Goal: Task Accomplishment & Management: Use online tool/utility

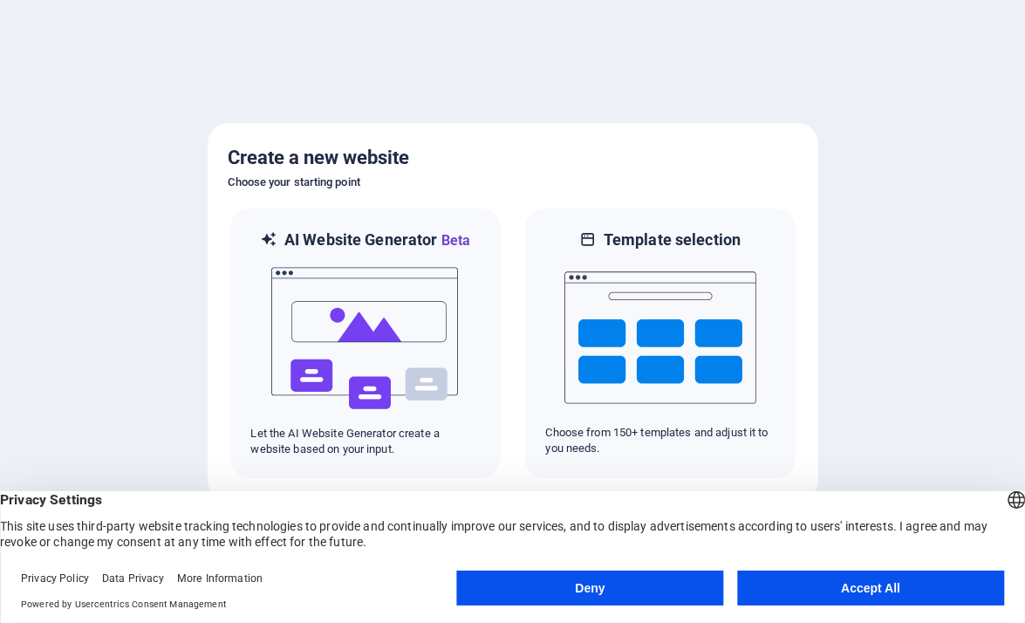
click at [834, 585] on button "Accept All" at bounding box center [870, 588] width 267 height 35
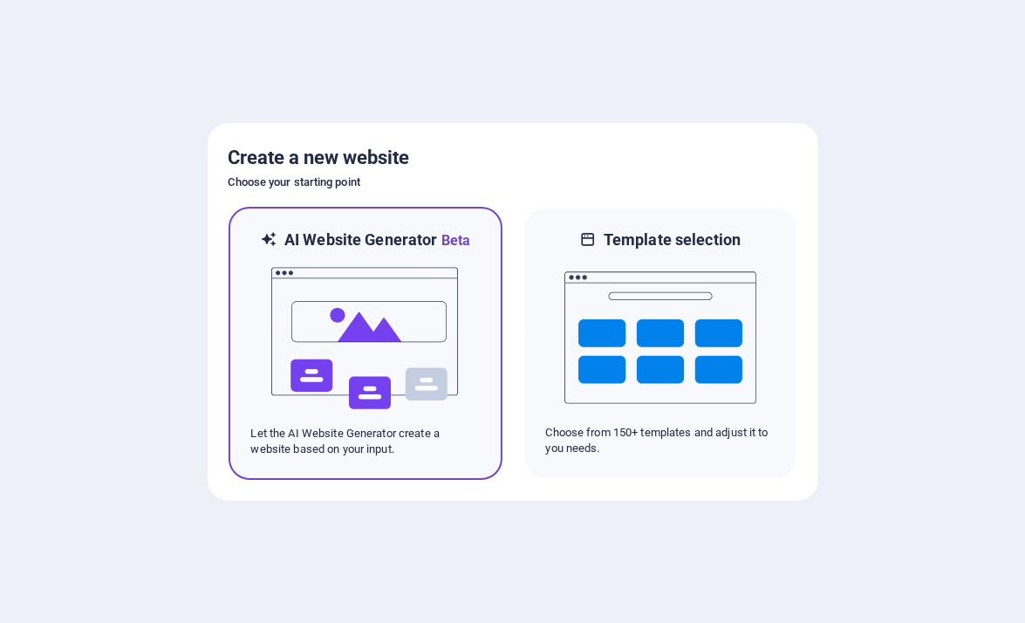
click at [457, 338] on img at bounding box center [366, 338] width 192 height 175
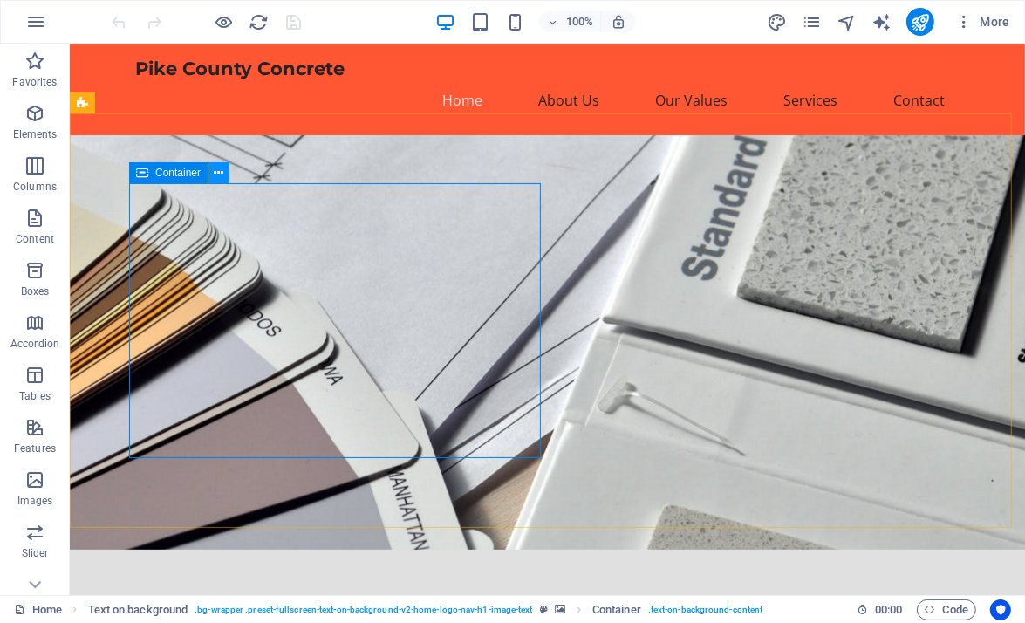
click at [213, 168] on button at bounding box center [219, 172] width 21 height 21
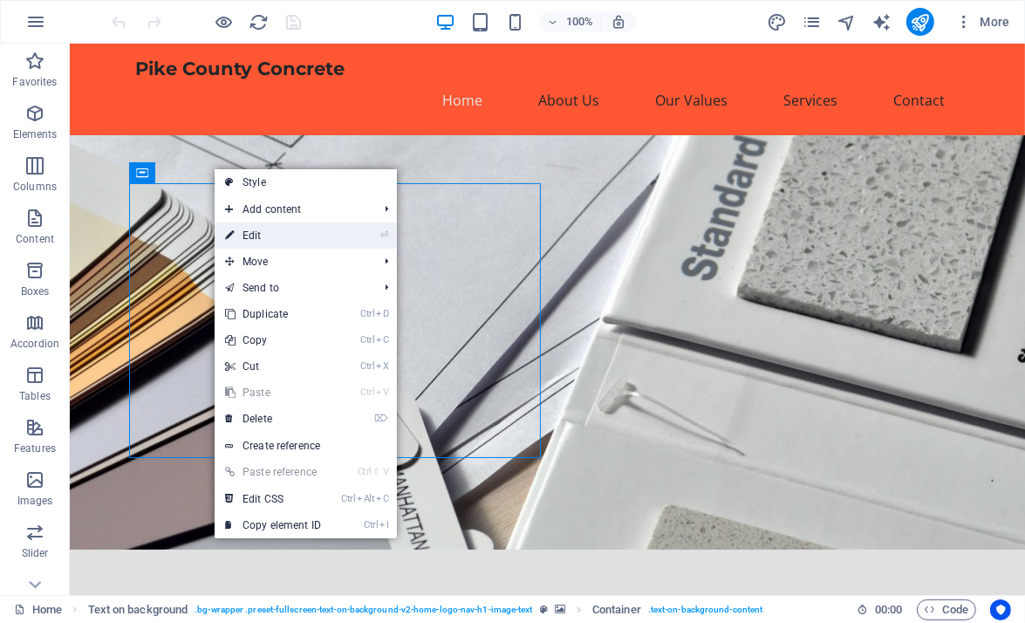
click at [285, 236] on link "⏎ Edit" at bounding box center [273, 235] width 117 height 26
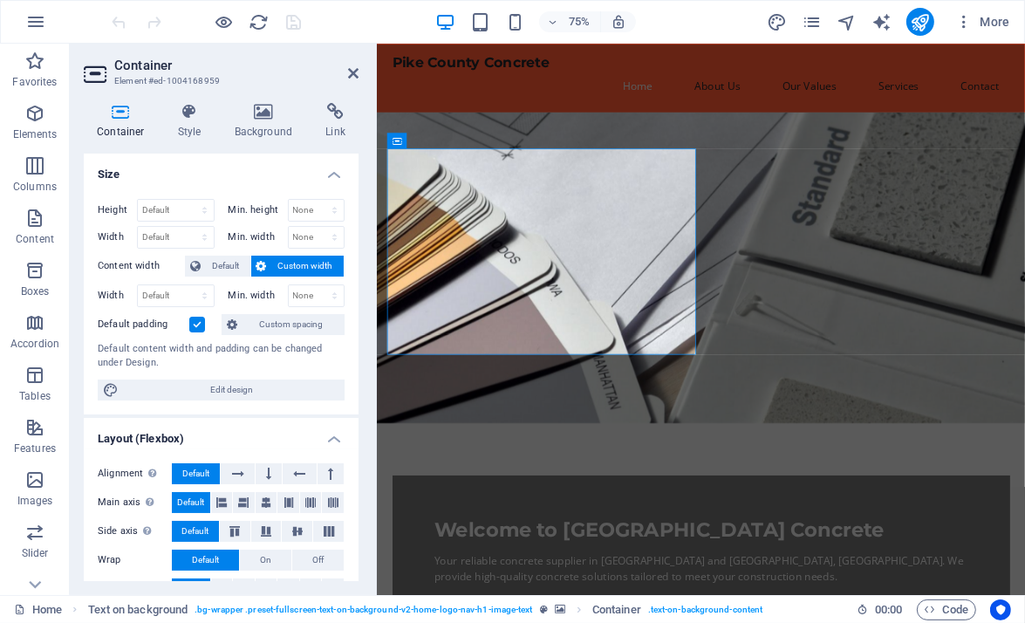
click at [805, 290] on figure at bounding box center [808, 341] width 865 height 414
click at [982, 232] on figure at bounding box center [808, 341] width 865 height 414
